Goal: Transaction & Acquisition: Purchase product/service

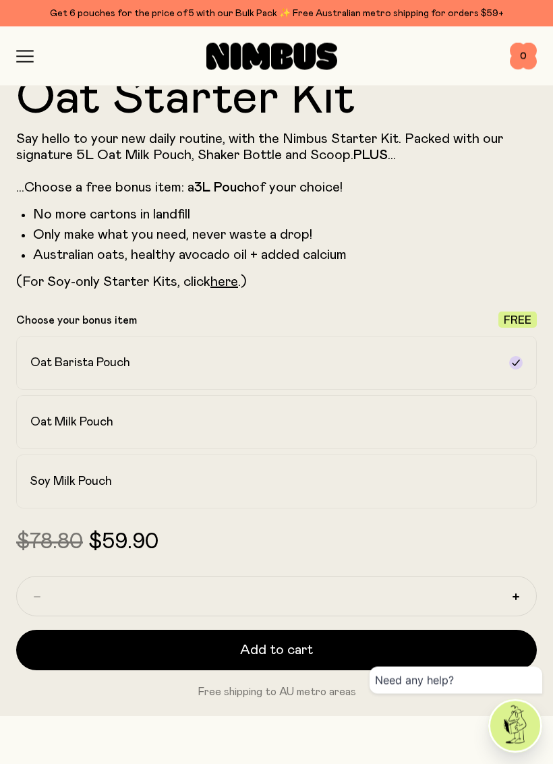
scroll to position [604, 0]
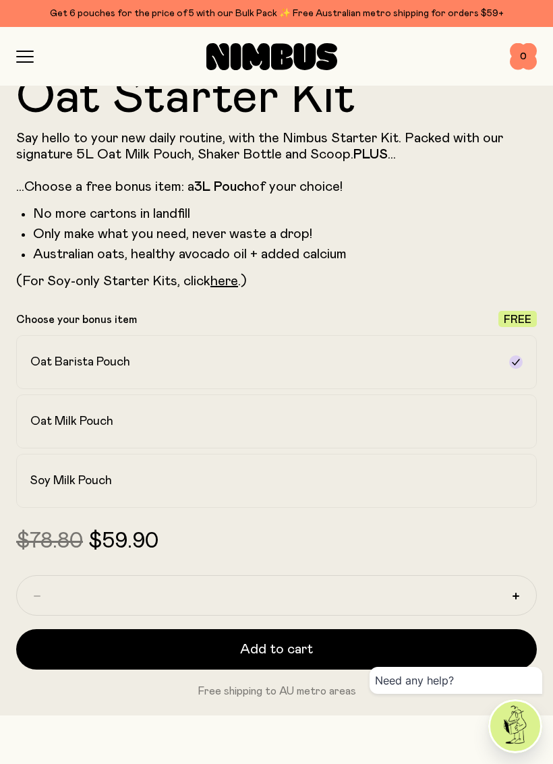
click at [76, 414] on h2 "Oat Milk Pouch" at bounding box center [71, 421] width 83 height 16
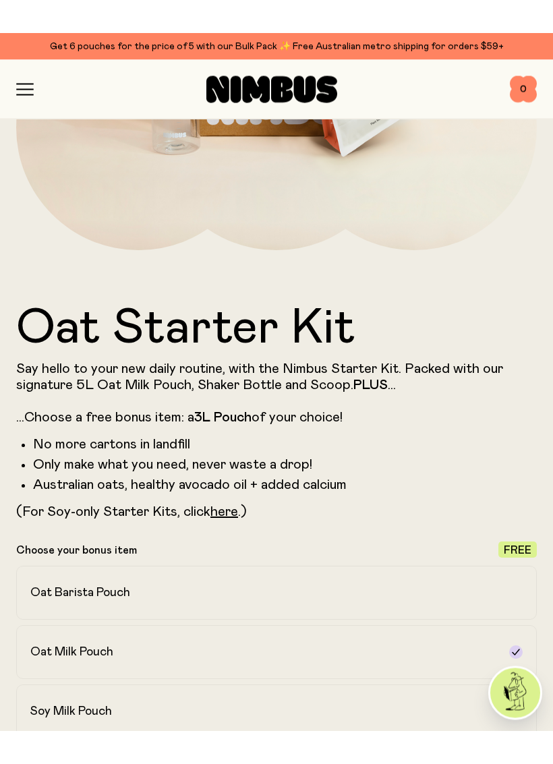
scroll to position [413, 0]
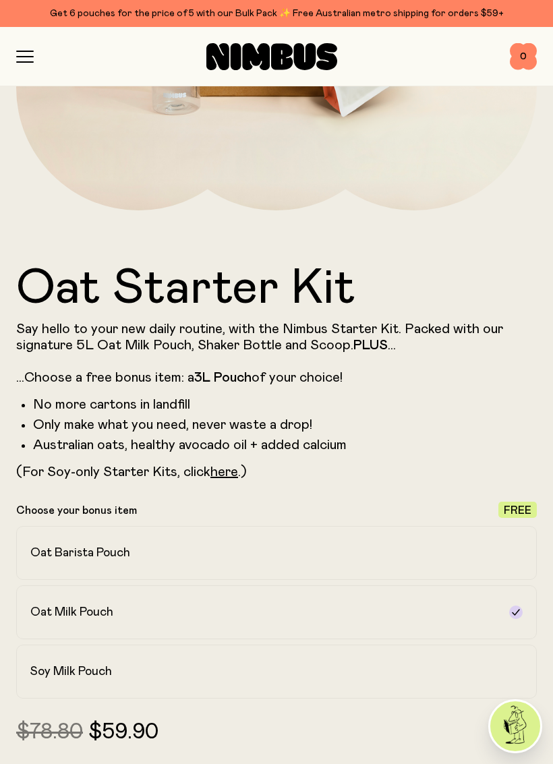
click at [23, 61] on icon "button" at bounding box center [25, 57] width 18 height 12
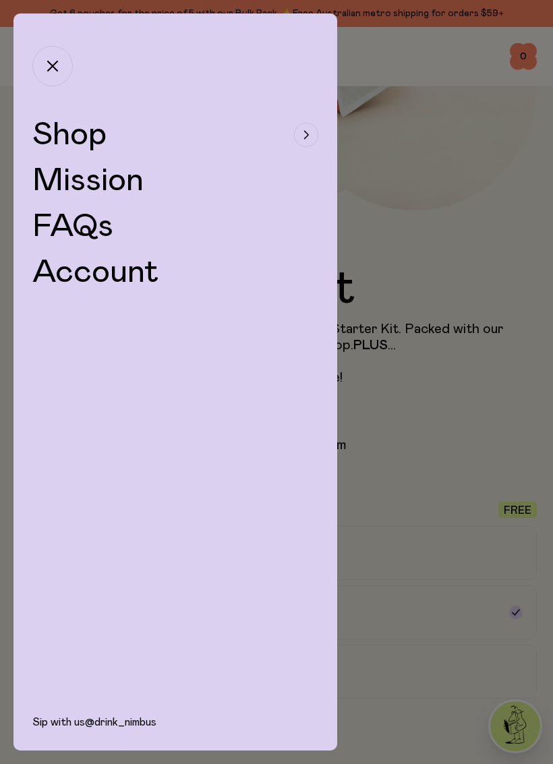
click at [308, 133] on icon "button" at bounding box center [305, 135] width 5 height 8
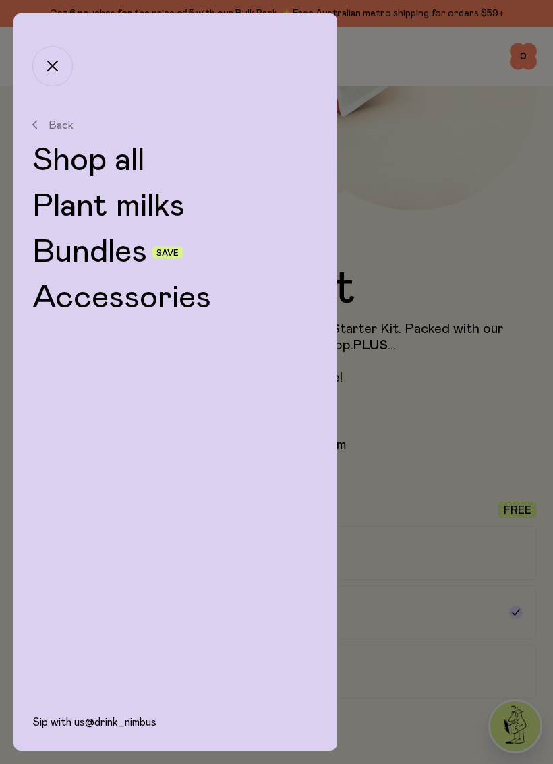
click at [152, 214] on link "Plant milks" at bounding box center [175, 206] width 286 height 32
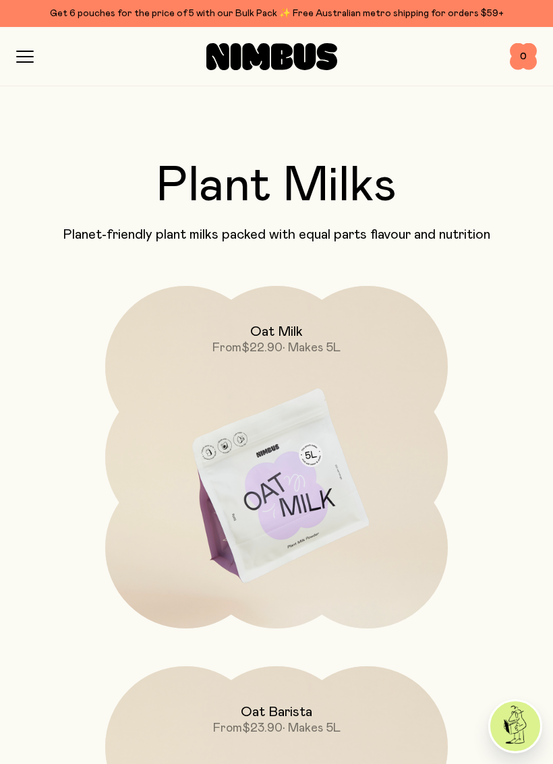
click at [305, 471] on img at bounding box center [276, 487] width 343 height 403
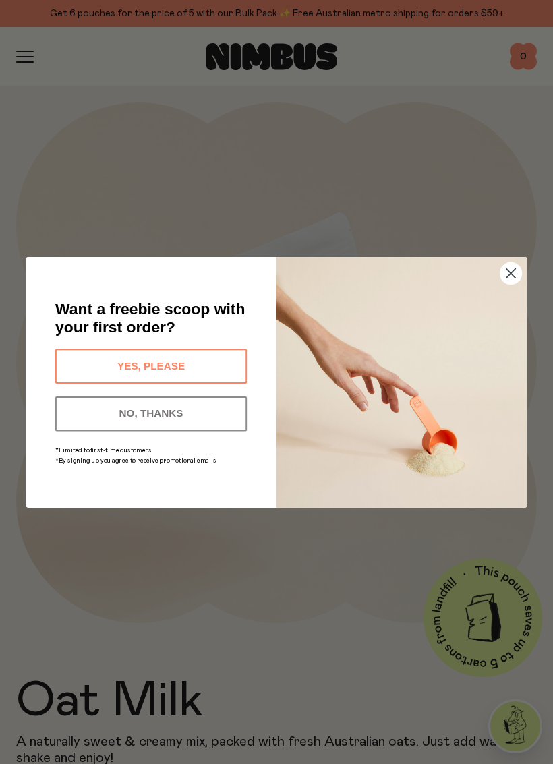
click at [519, 274] on circle "Close dialog" at bounding box center [511, 273] width 22 height 22
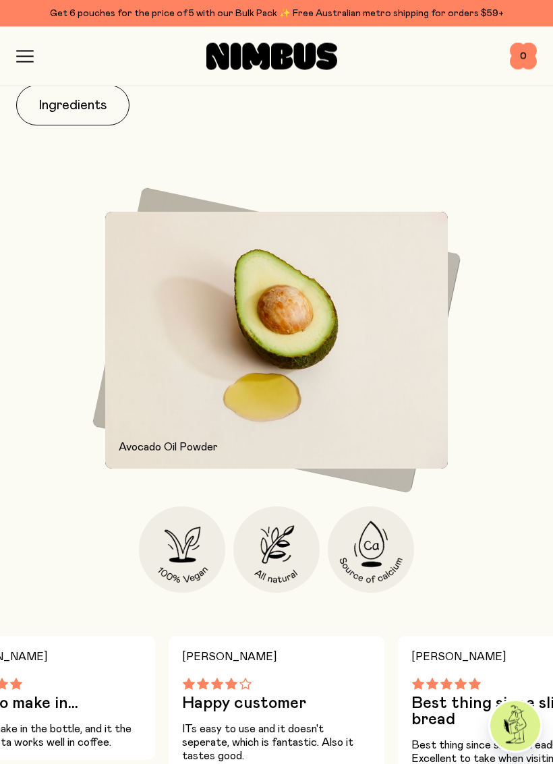
scroll to position [1318, 0]
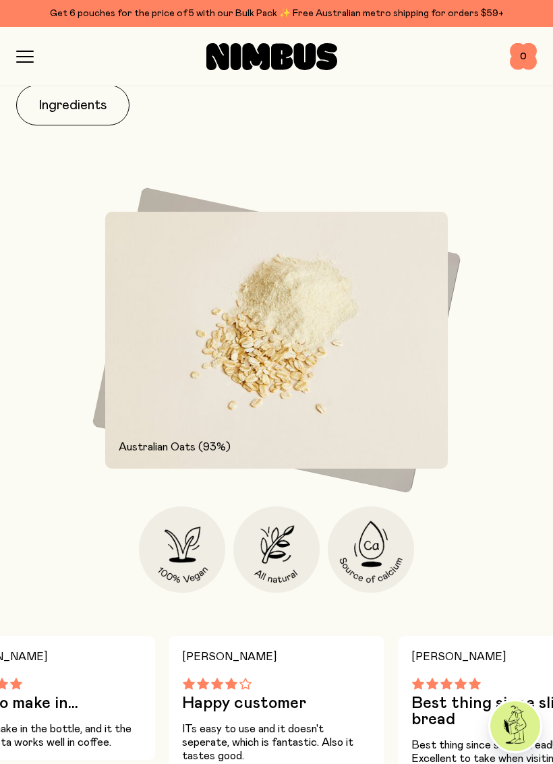
click at [96, 107] on button "Ingredients" at bounding box center [72, 105] width 113 height 40
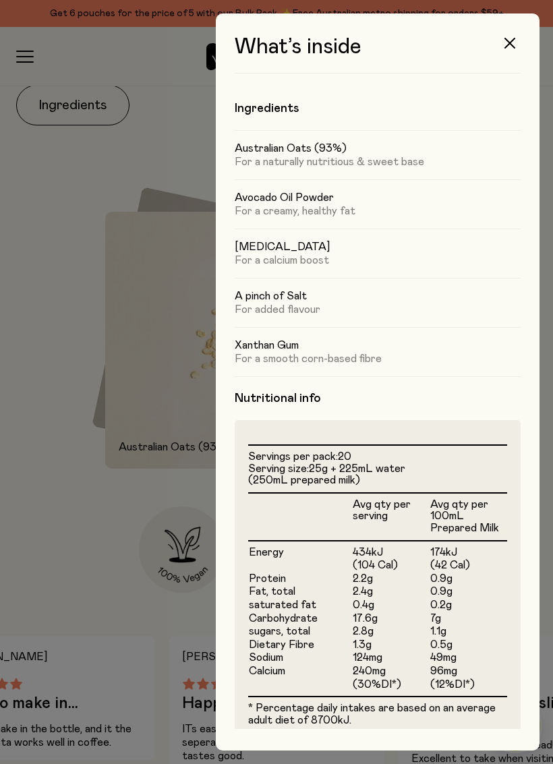
click at [525, 27] on div "What’s inside Ingredients Australian Oats (93%) For a naturally nutritious & sw…" at bounding box center [378, 381] width 324 height 737
click at [511, 45] on icon "button" at bounding box center [509, 43] width 11 height 11
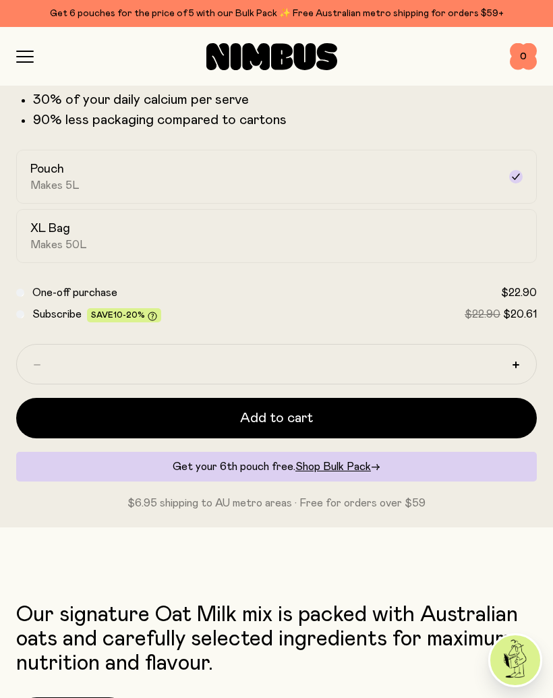
scroll to position [704, 0]
